Goal: Information Seeking & Learning: Learn about a topic

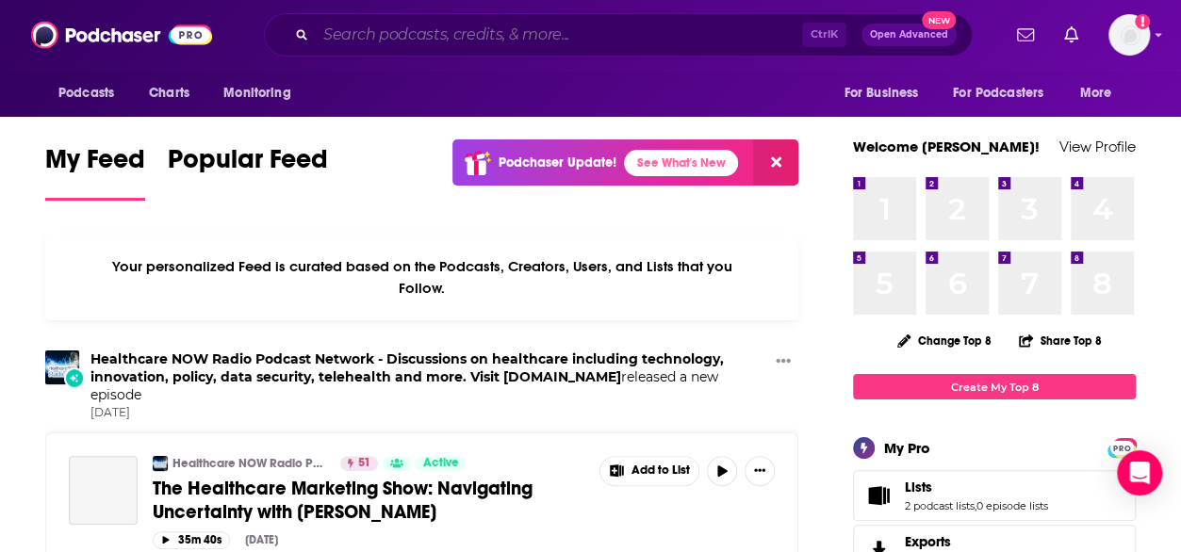
click at [440, 35] on input "Search podcasts, credits, & more..." at bounding box center [559, 35] width 486 height 30
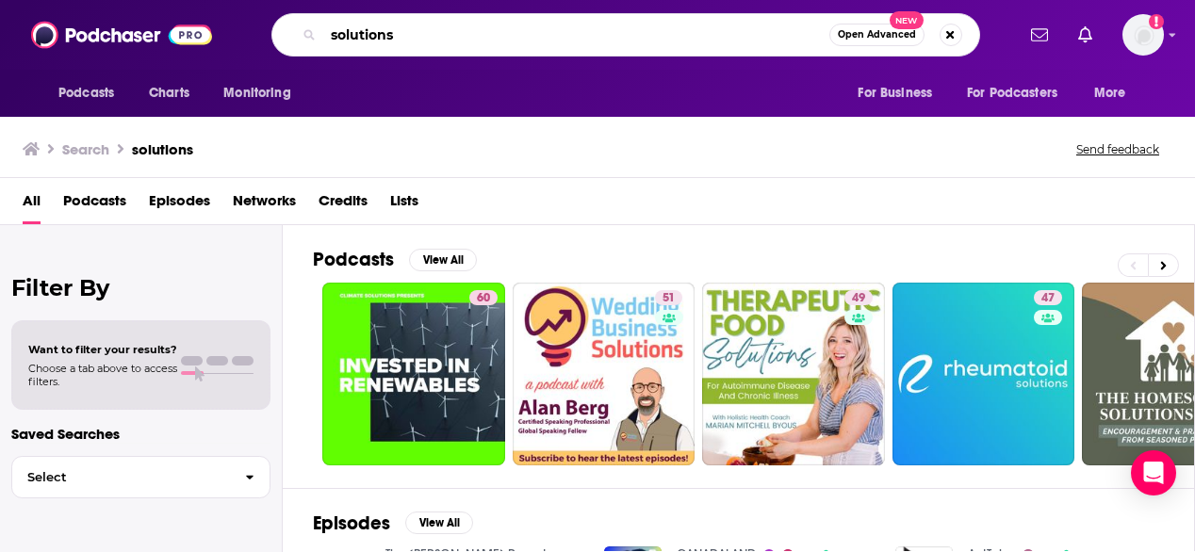
click at [459, 38] on input "solutions" at bounding box center [576, 35] width 506 height 30
type input "solutions [PERSON_NAME]"
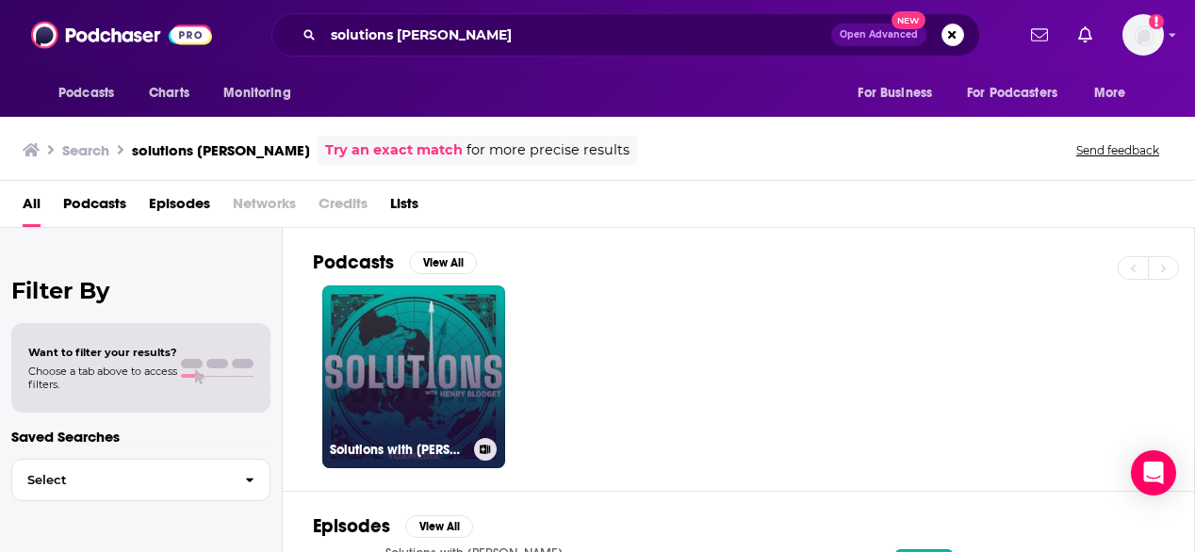
click at [381, 376] on link "Solutions with [PERSON_NAME]" at bounding box center [413, 377] width 183 height 183
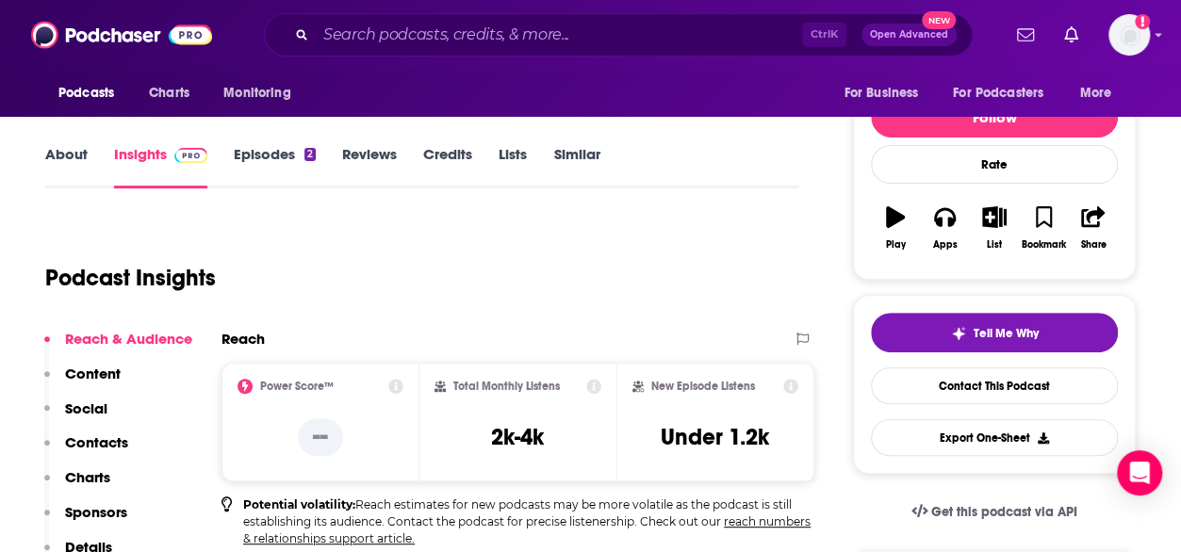
scroll to position [217, 0]
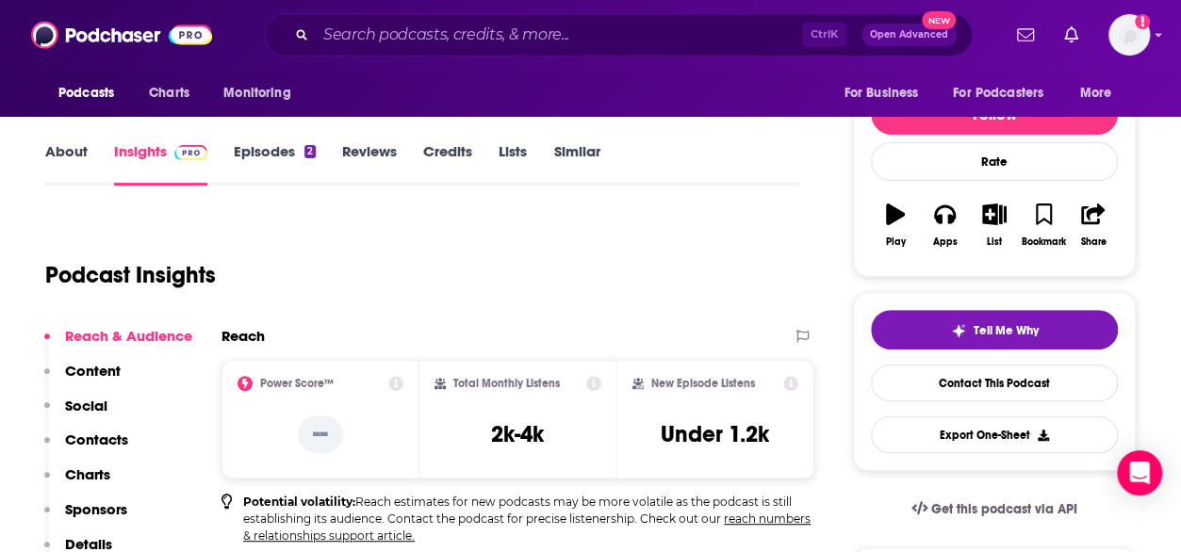
click at [262, 152] on link "Episodes 2" at bounding box center [275, 163] width 82 height 43
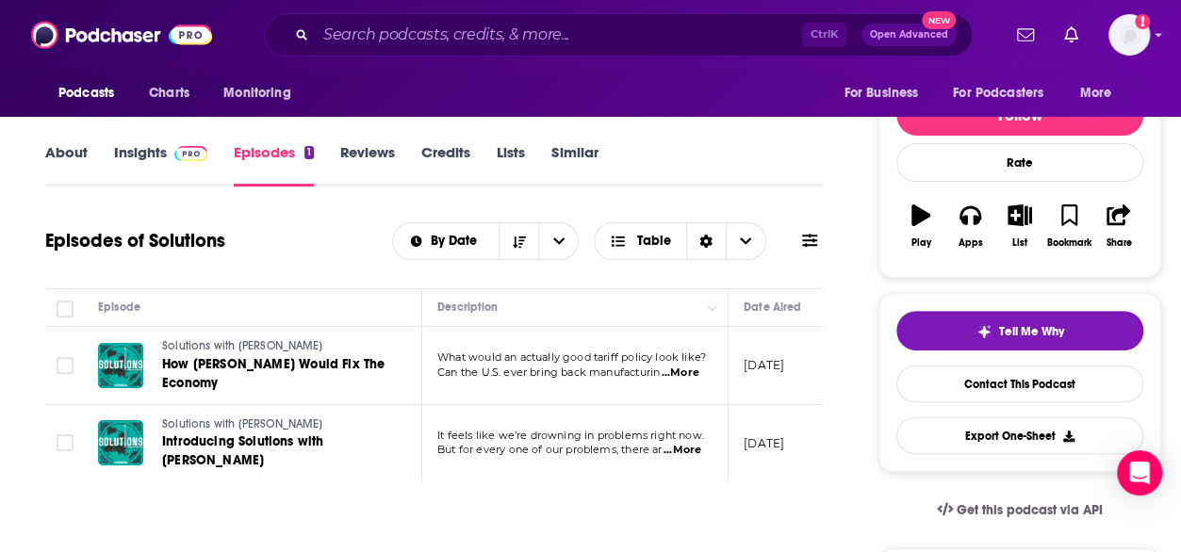
scroll to position [227, 0]
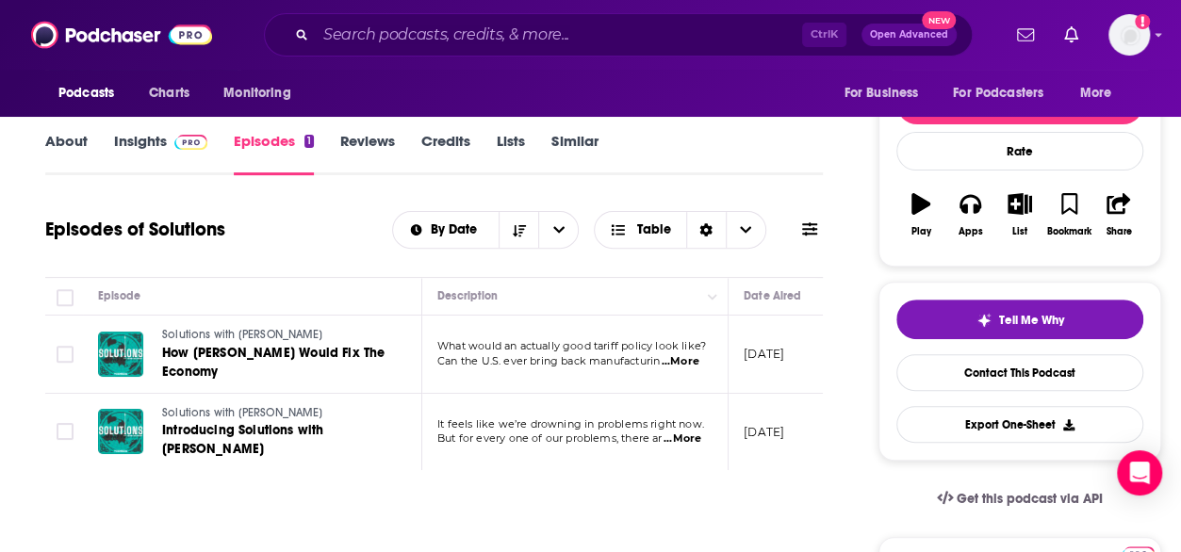
click at [694, 439] on span "...More" at bounding box center [682, 439] width 38 height 15
click at [691, 356] on span "...More" at bounding box center [680, 361] width 38 height 15
click at [254, 235] on div "Episodes of Solutions By Date Table" at bounding box center [433, 229] width 777 height 49
click at [680, 354] on span "...More" at bounding box center [680, 361] width 38 height 15
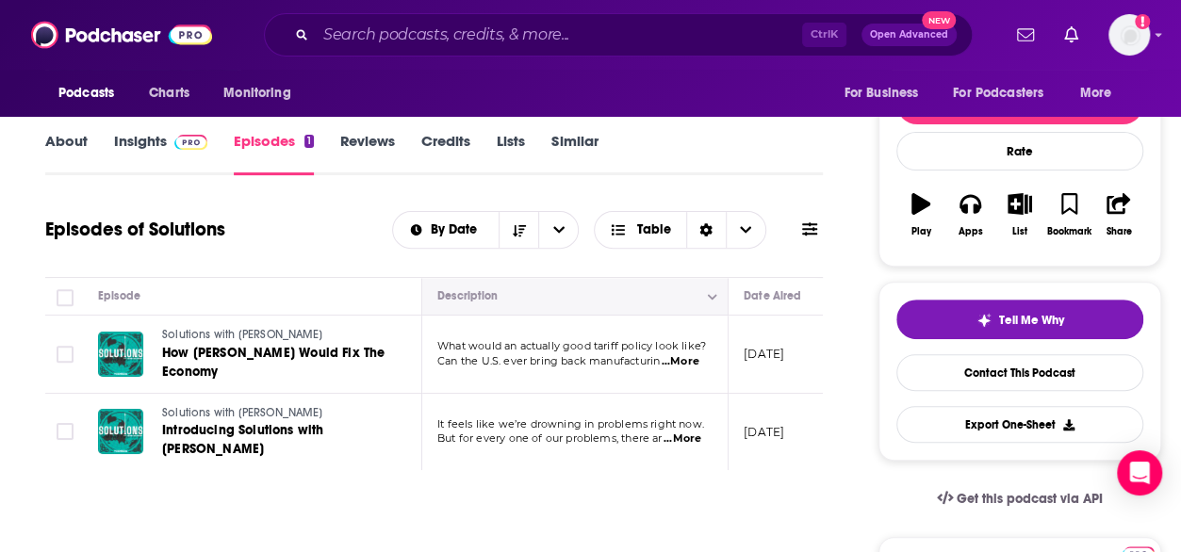
drag, startPoint x: 433, startPoint y: 287, endPoint x: 553, endPoint y: 289, distance: 119.7
